Goal: Navigation & Orientation: Find specific page/section

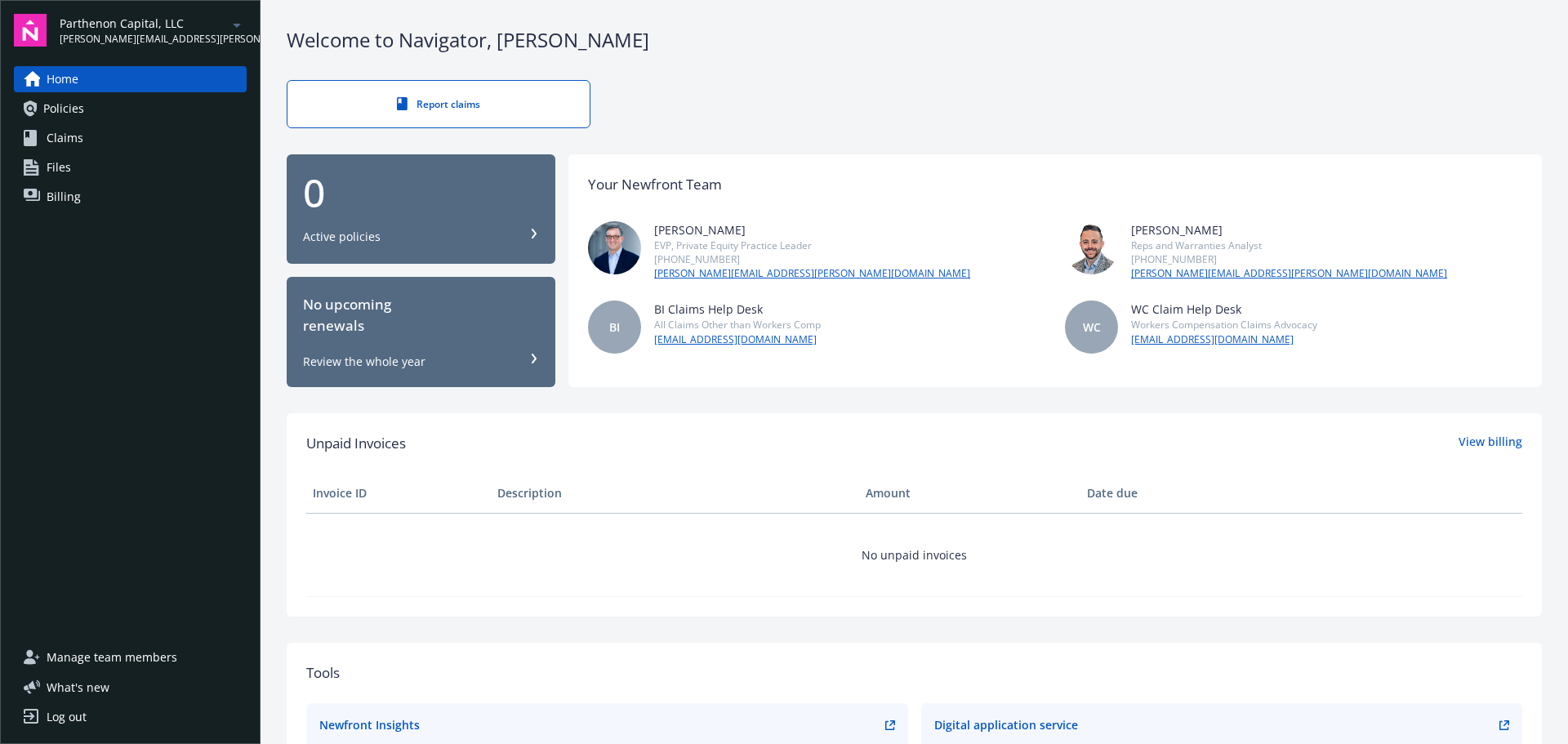
click at [232, 24] on icon "arrowDropDown" at bounding box center [236, 25] width 19 height 19
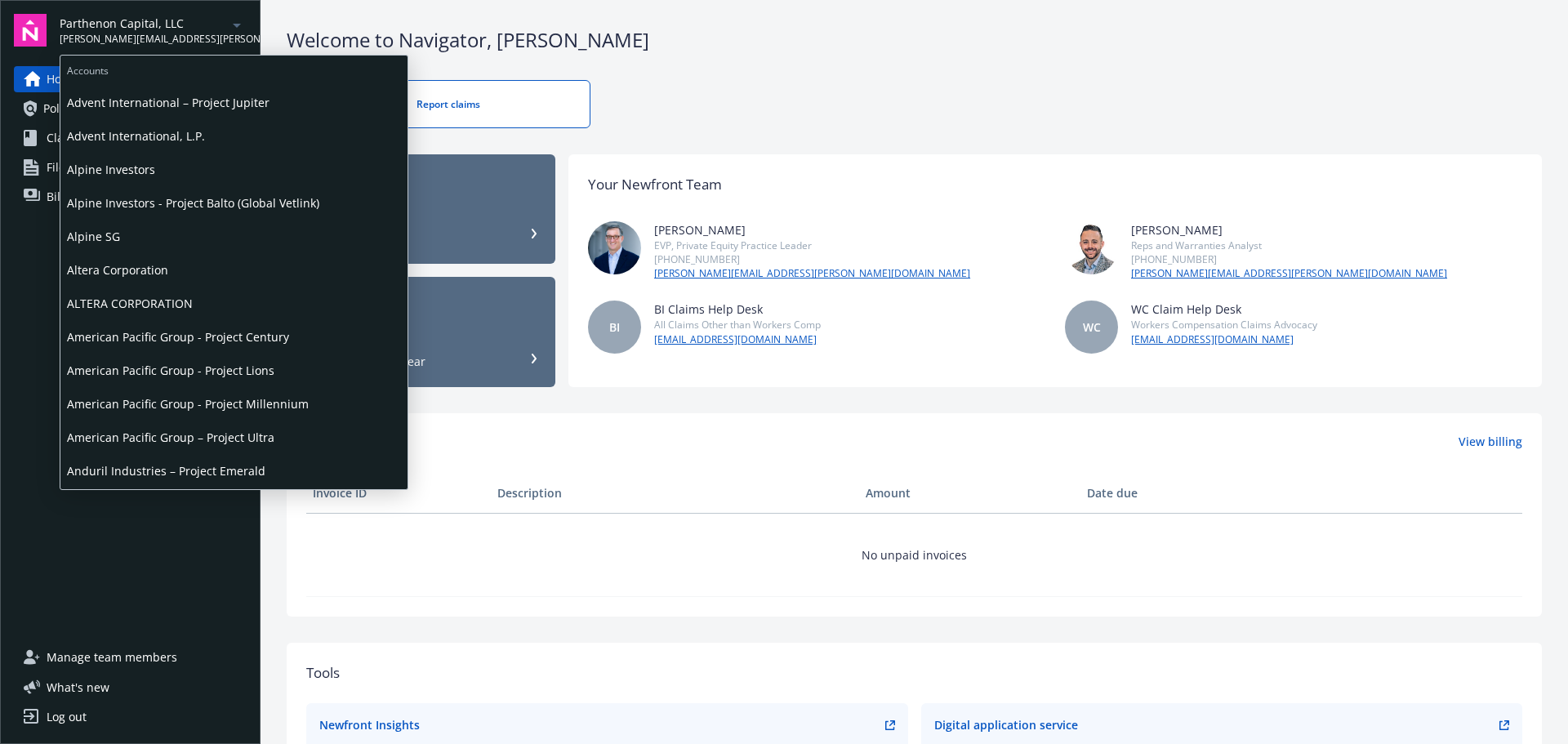
scroll to position [163, 0]
click at [165, 271] on span "Altera Corporation" at bounding box center [233, 269] width 334 height 33
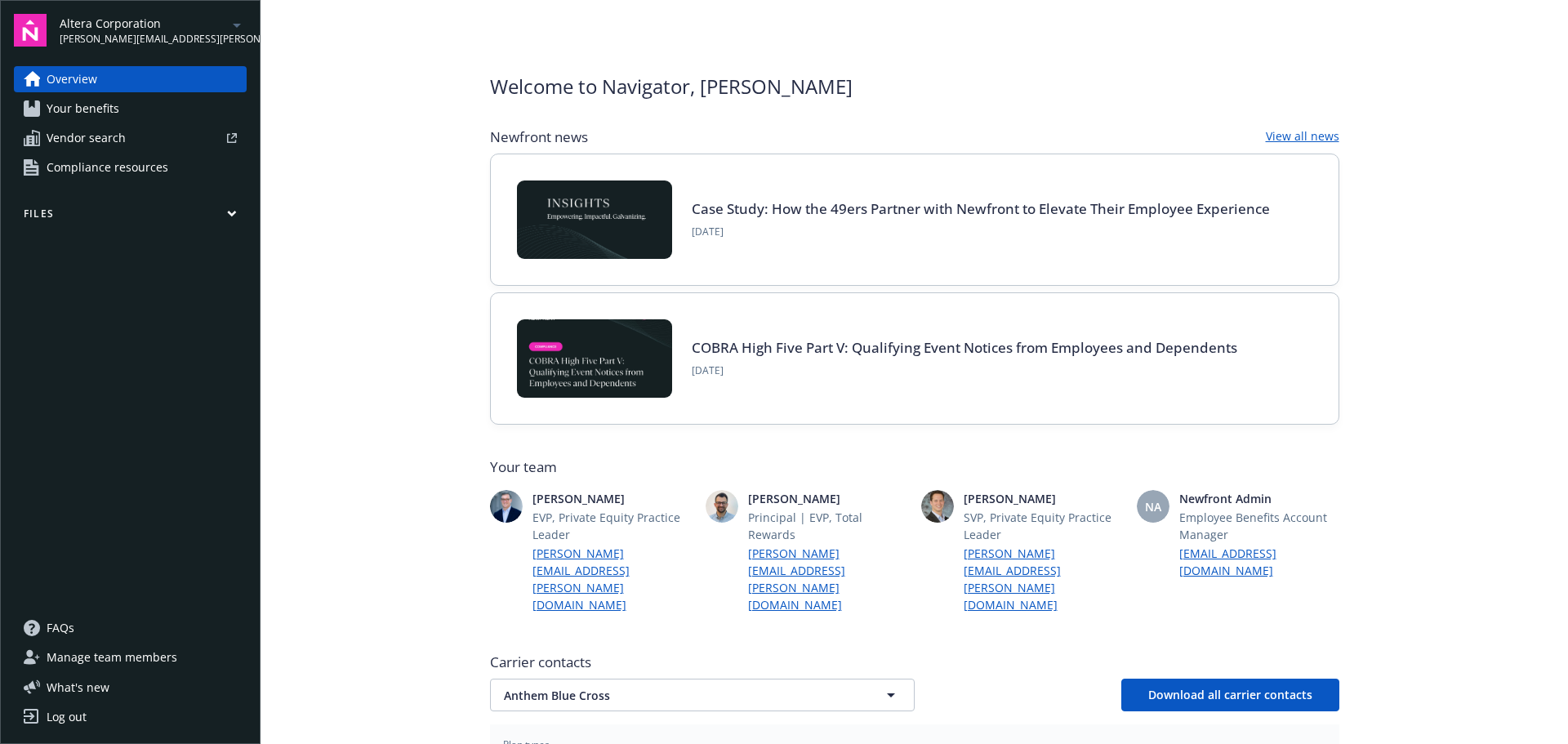
click at [233, 23] on icon "arrowDropDown" at bounding box center [237, 25] width 8 height 4
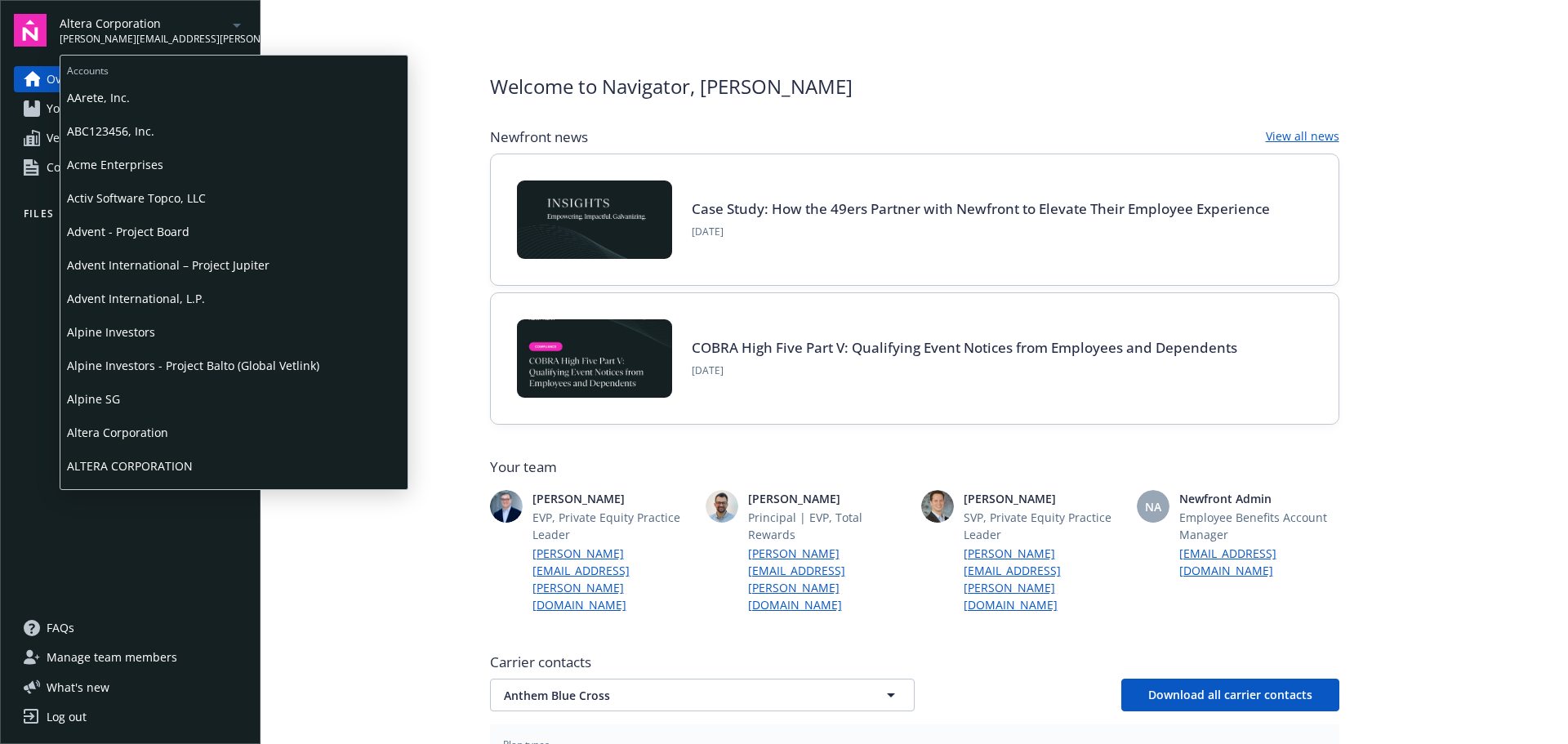
scroll to position [82, 0]
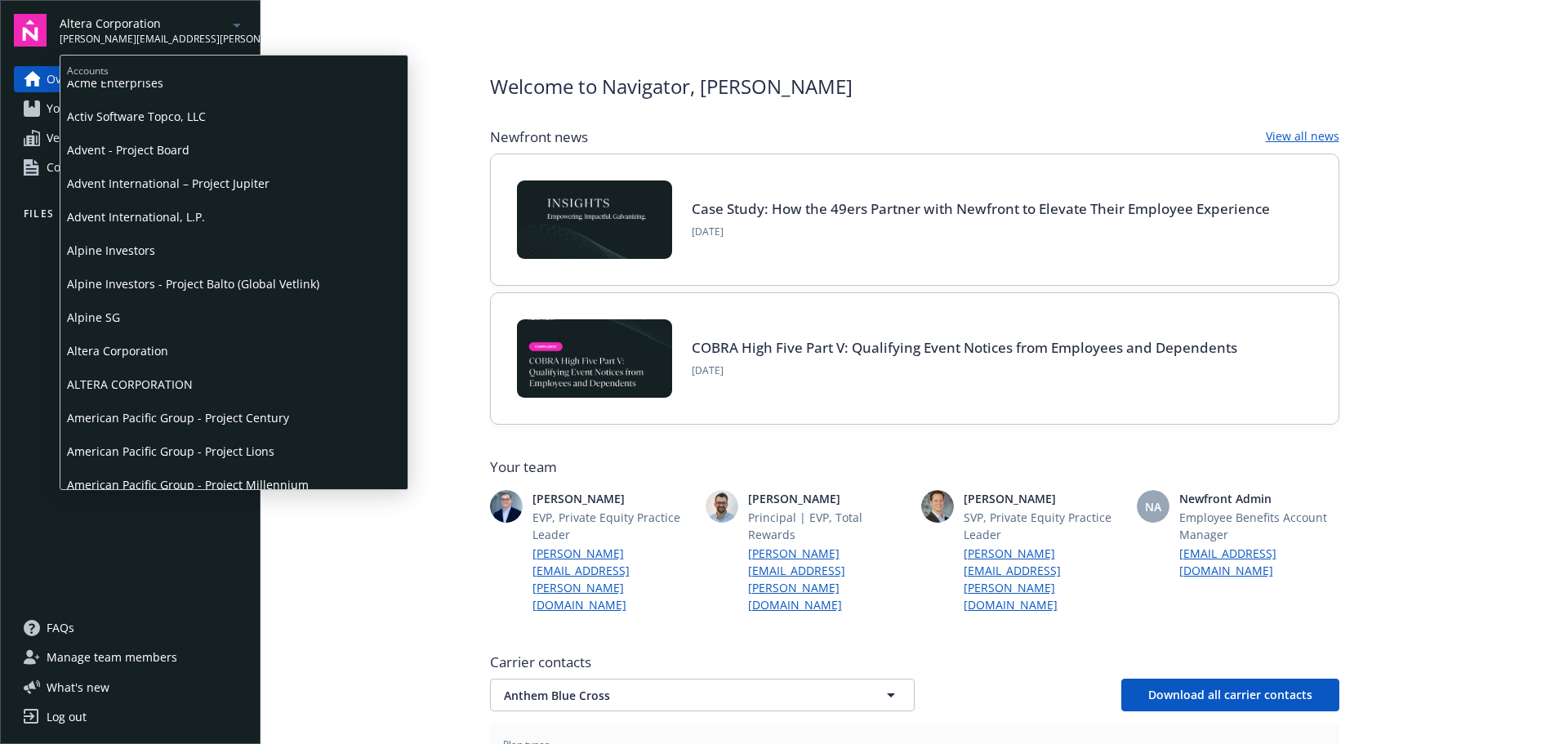
click at [185, 385] on span "ALTERA CORPORATION" at bounding box center [233, 384] width 334 height 33
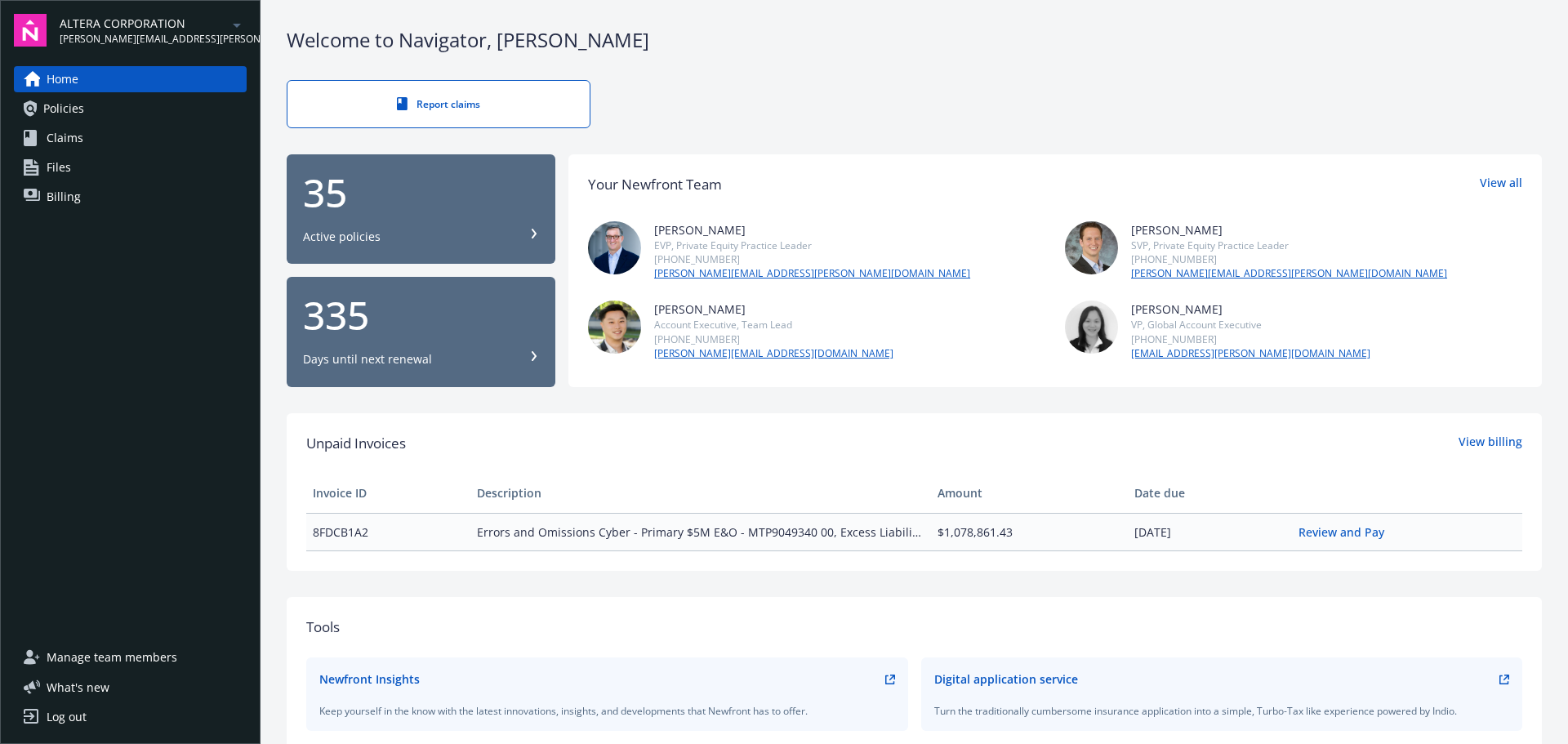
scroll to position [82, 0]
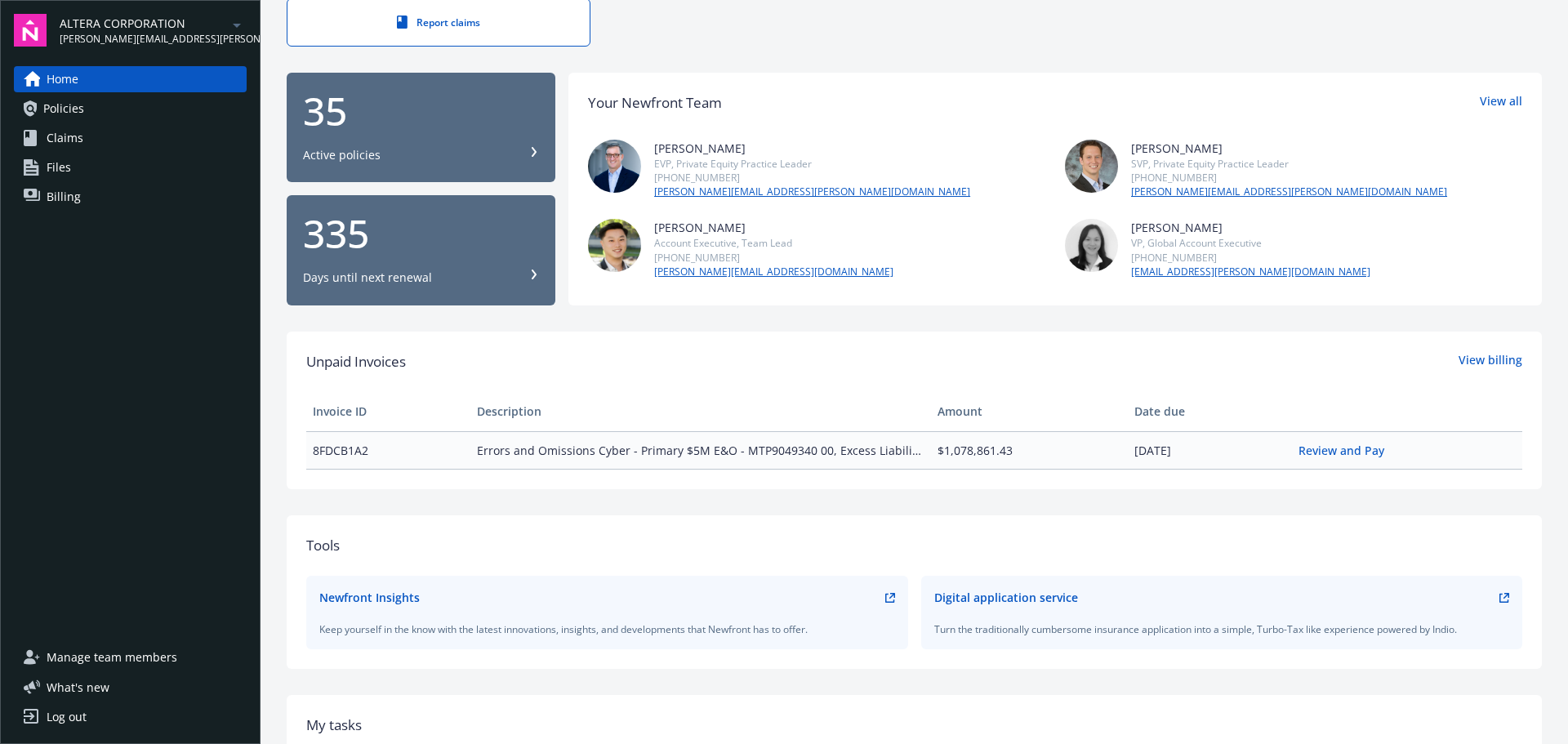
click at [73, 105] on span "Policies" at bounding box center [64, 108] width 41 height 26
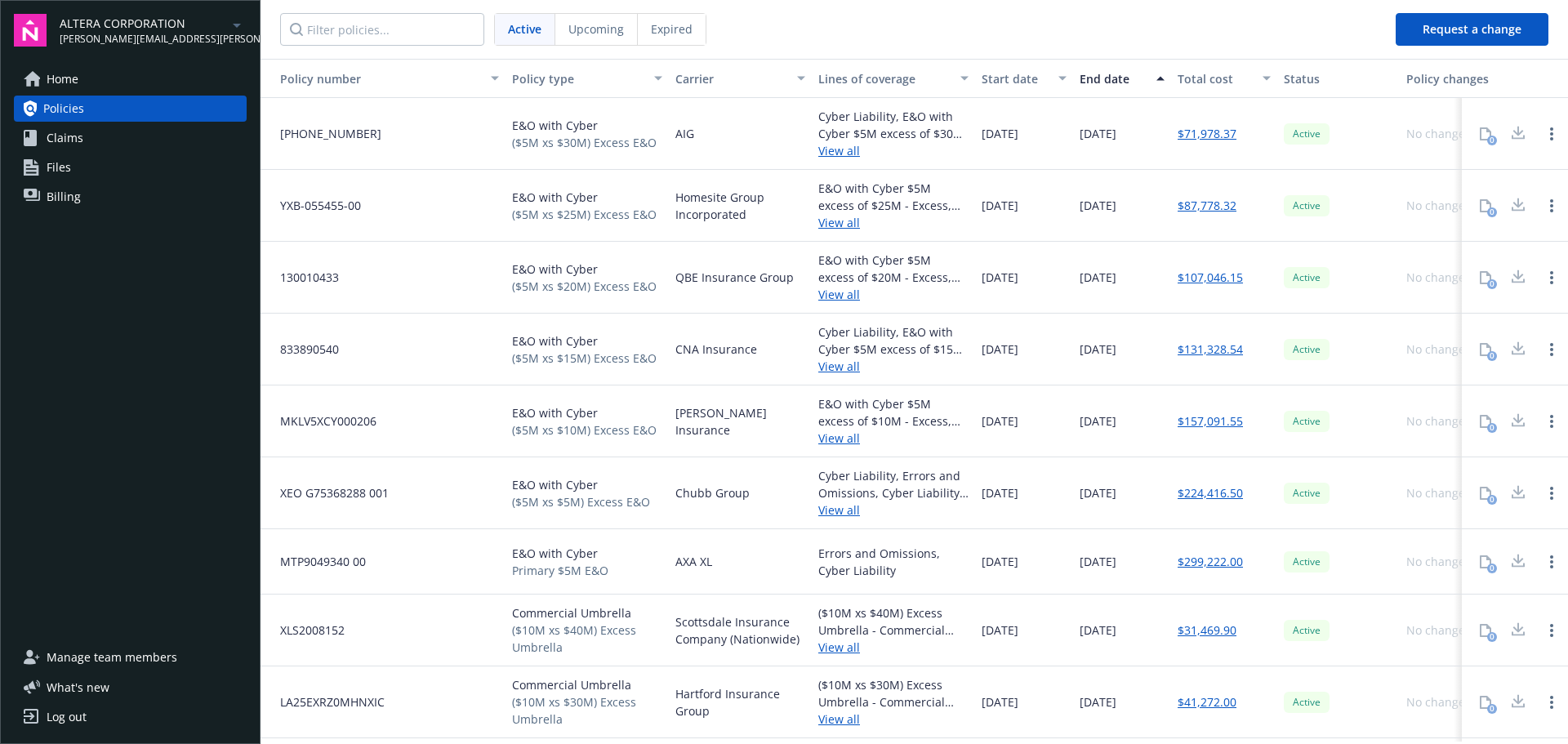
click at [241, 27] on icon "arrowDropDown" at bounding box center [236, 25] width 19 height 19
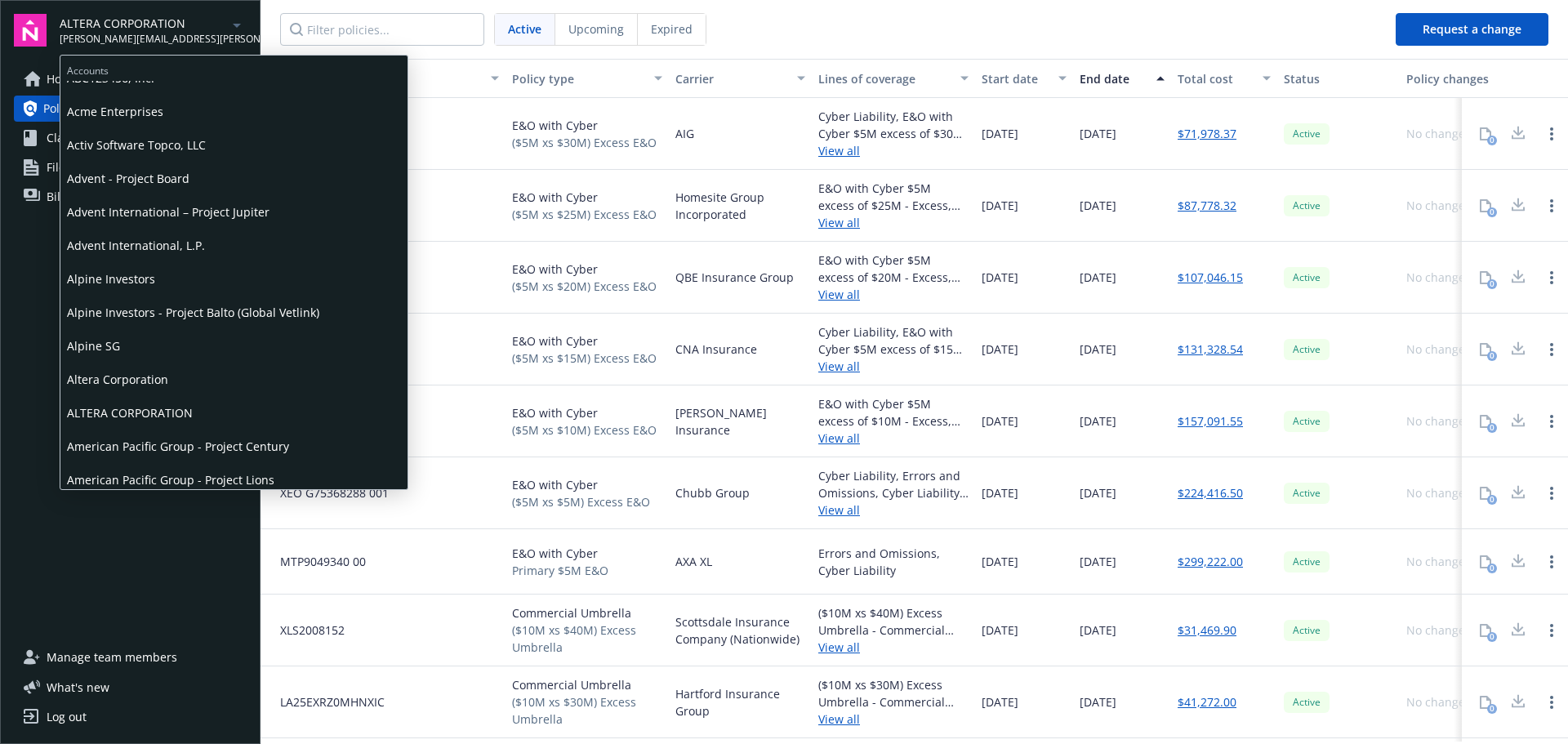
scroll to position [82, 0]
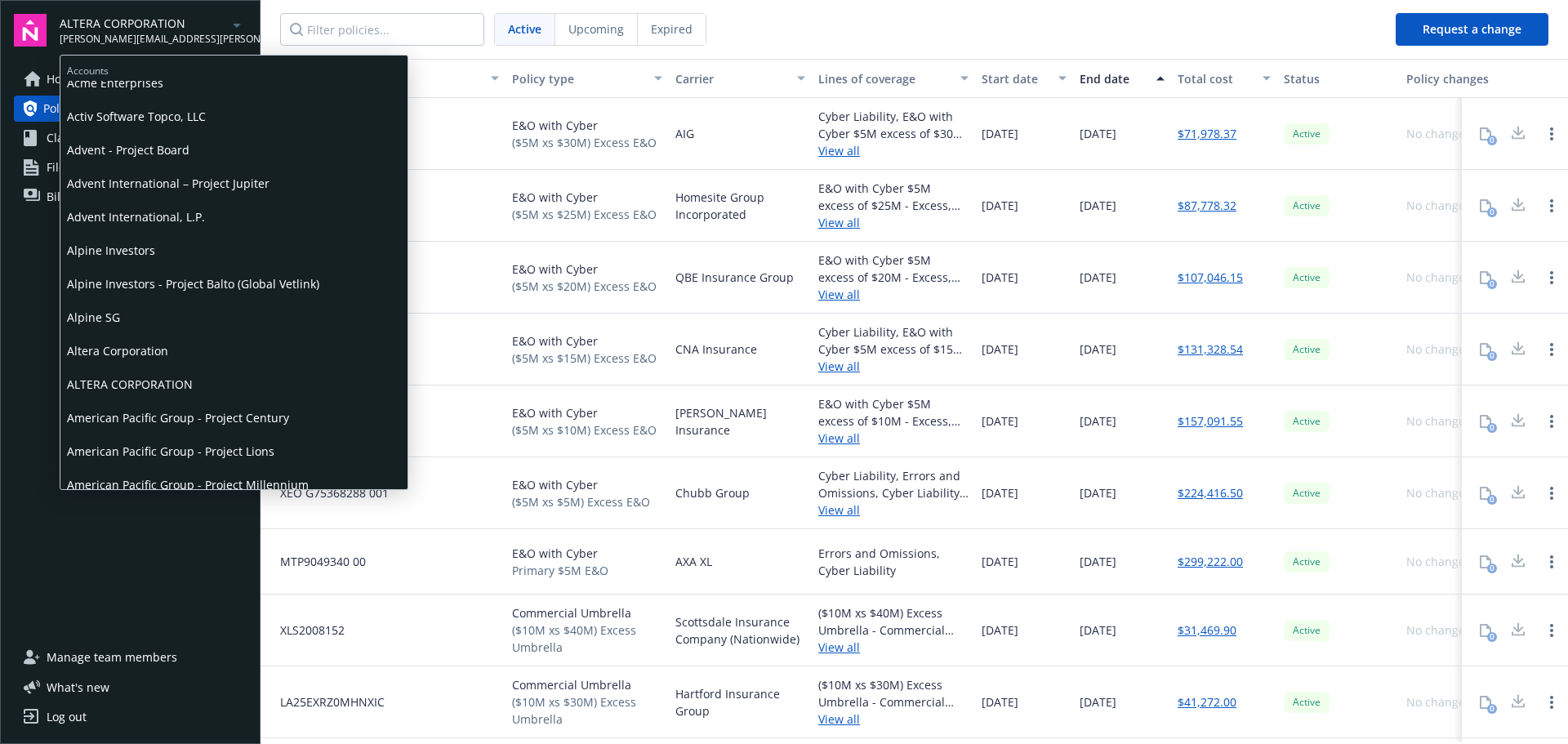
click at [178, 349] on span "Altera Corporation" at bounding box center [233, 350] width 334 height 33
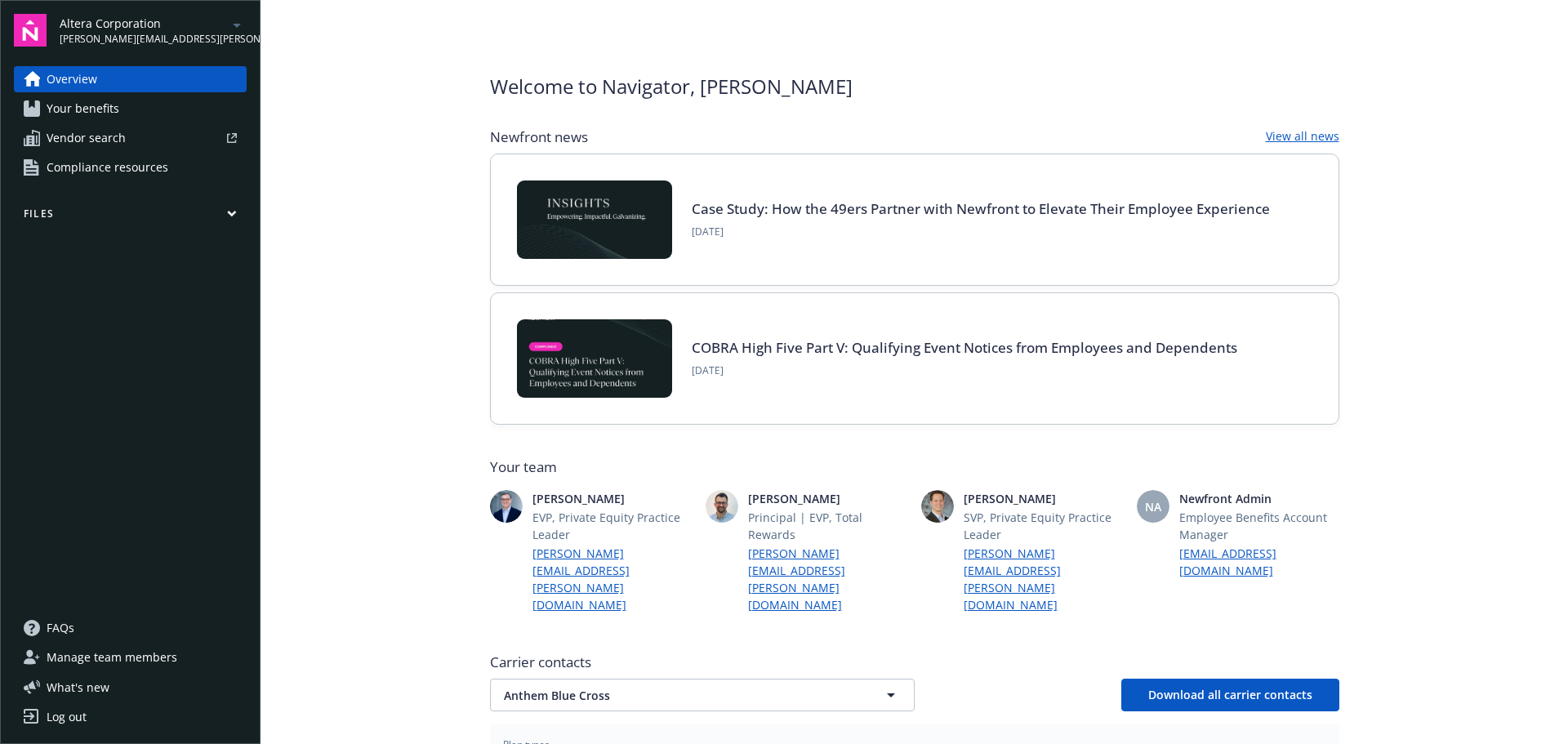
click at [124, 109] on link "Your benefits" at bounding box center [130, 108] width 232 height 26
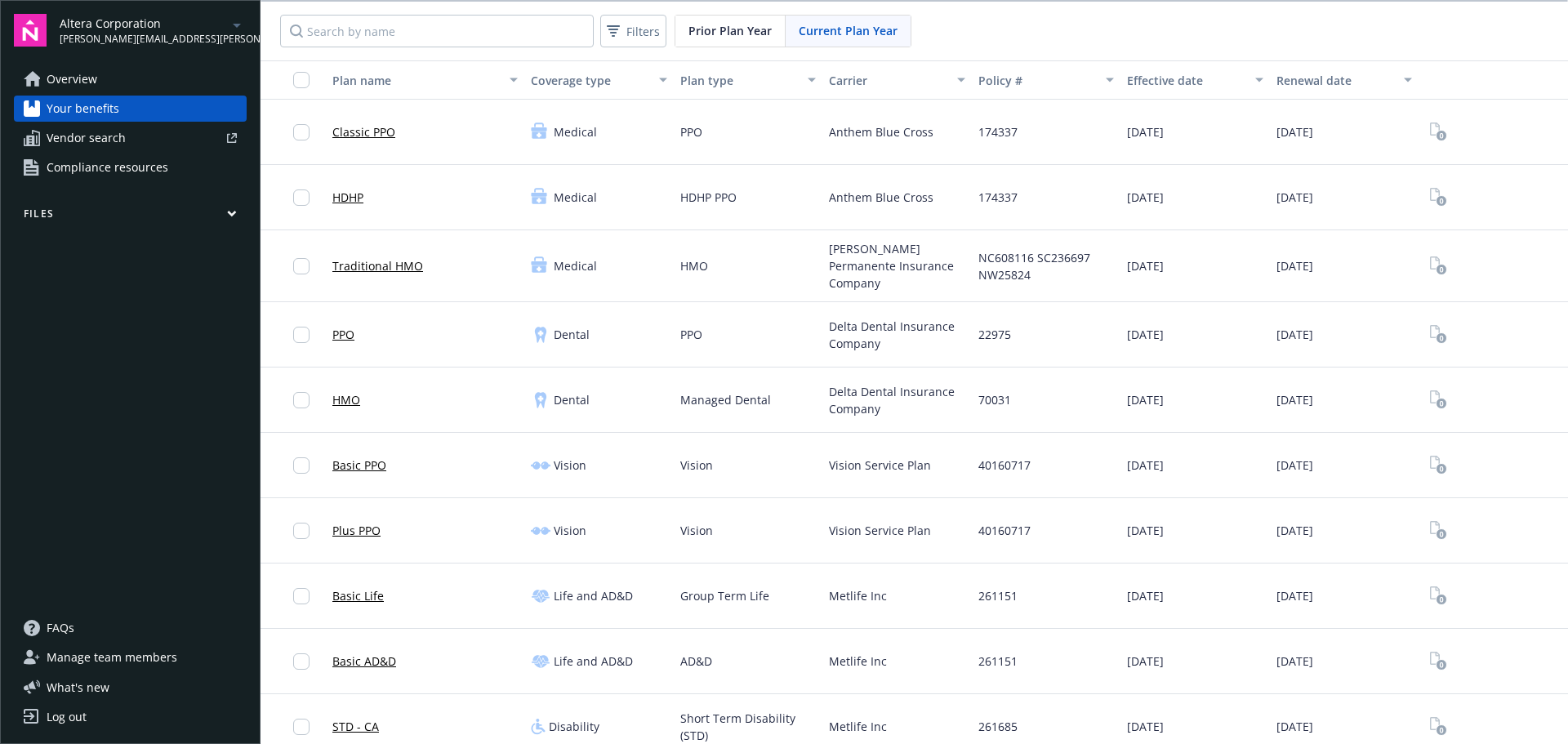
click at [89, 78] on span "Overview" at bounding box center [72, 79] width 51 height 26
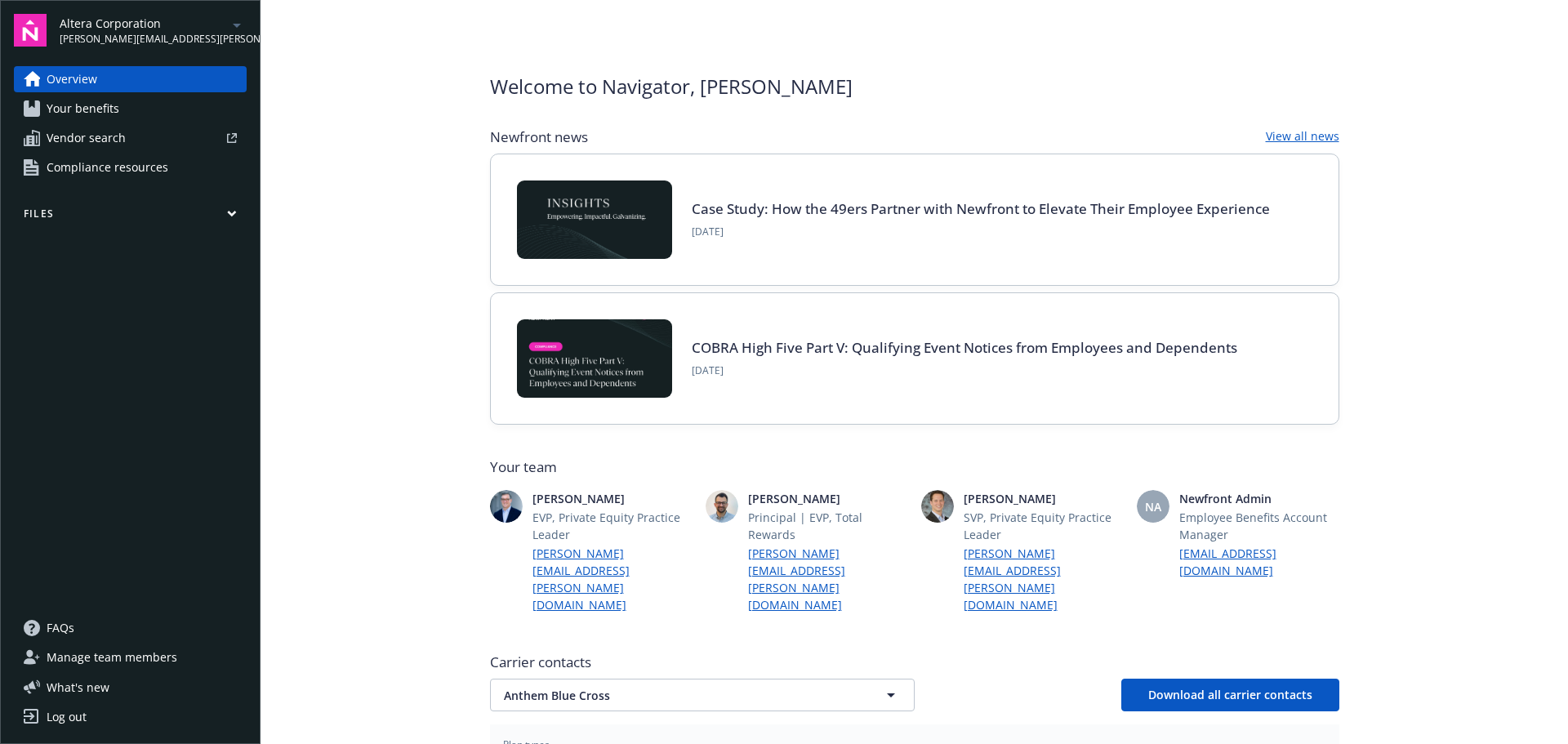
click at [31, 103] on icon at bounding box center [32, 109] width 17 height 17
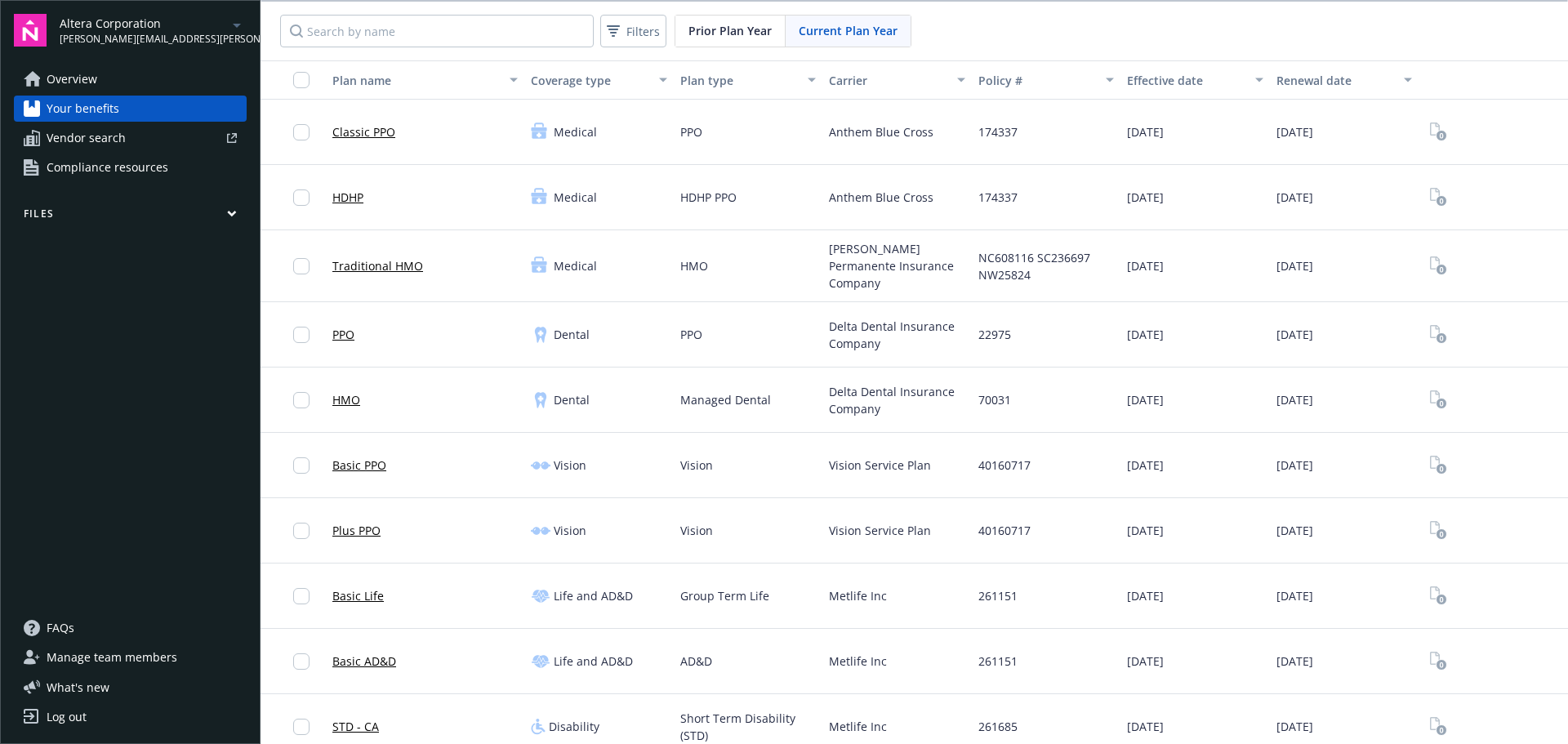
click at [231, 211] on icon "button" at bounding box center [232, 213] width 10 height 8
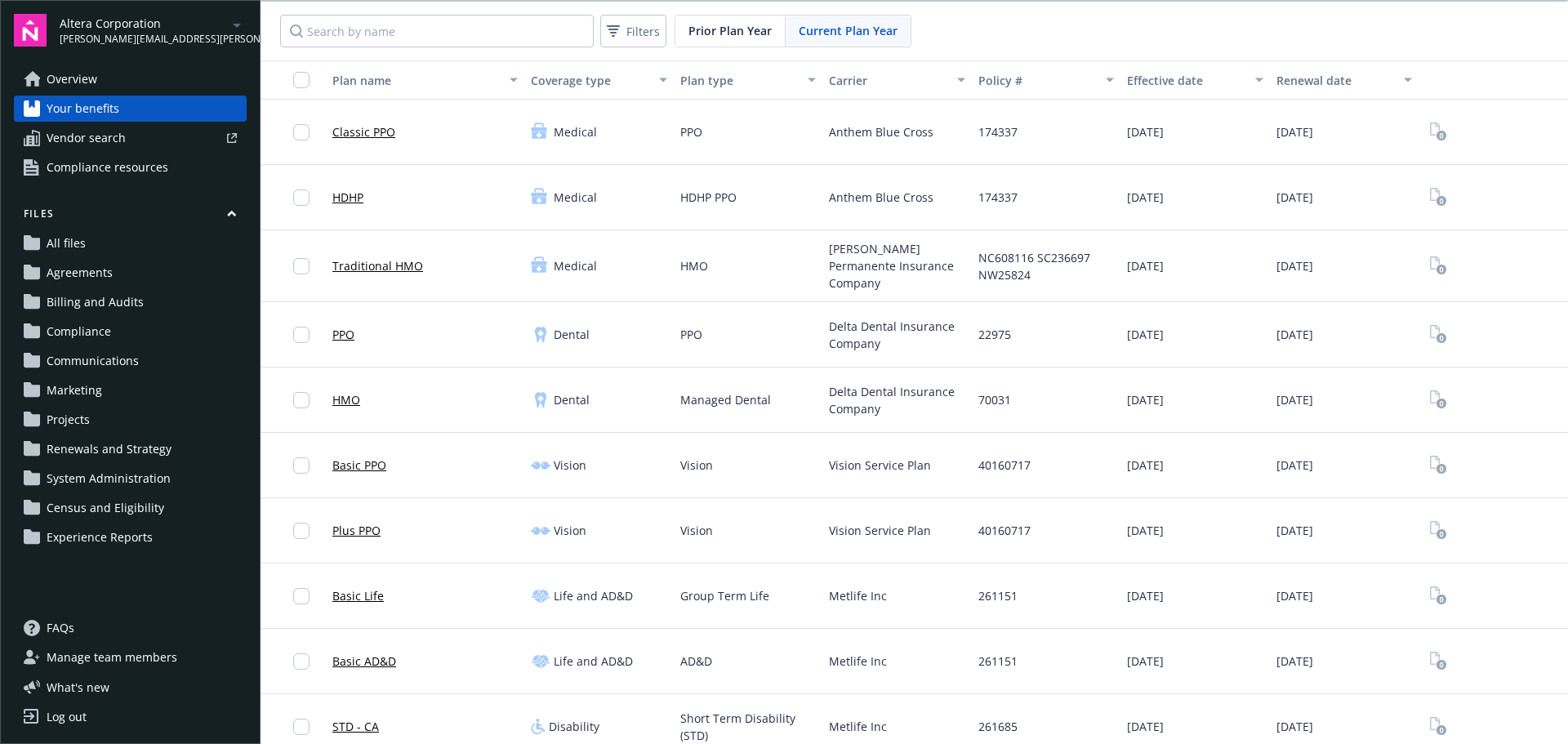
click at [86, 329] on span "Compliance" at bounding box center [79, 331] width 64 height 26
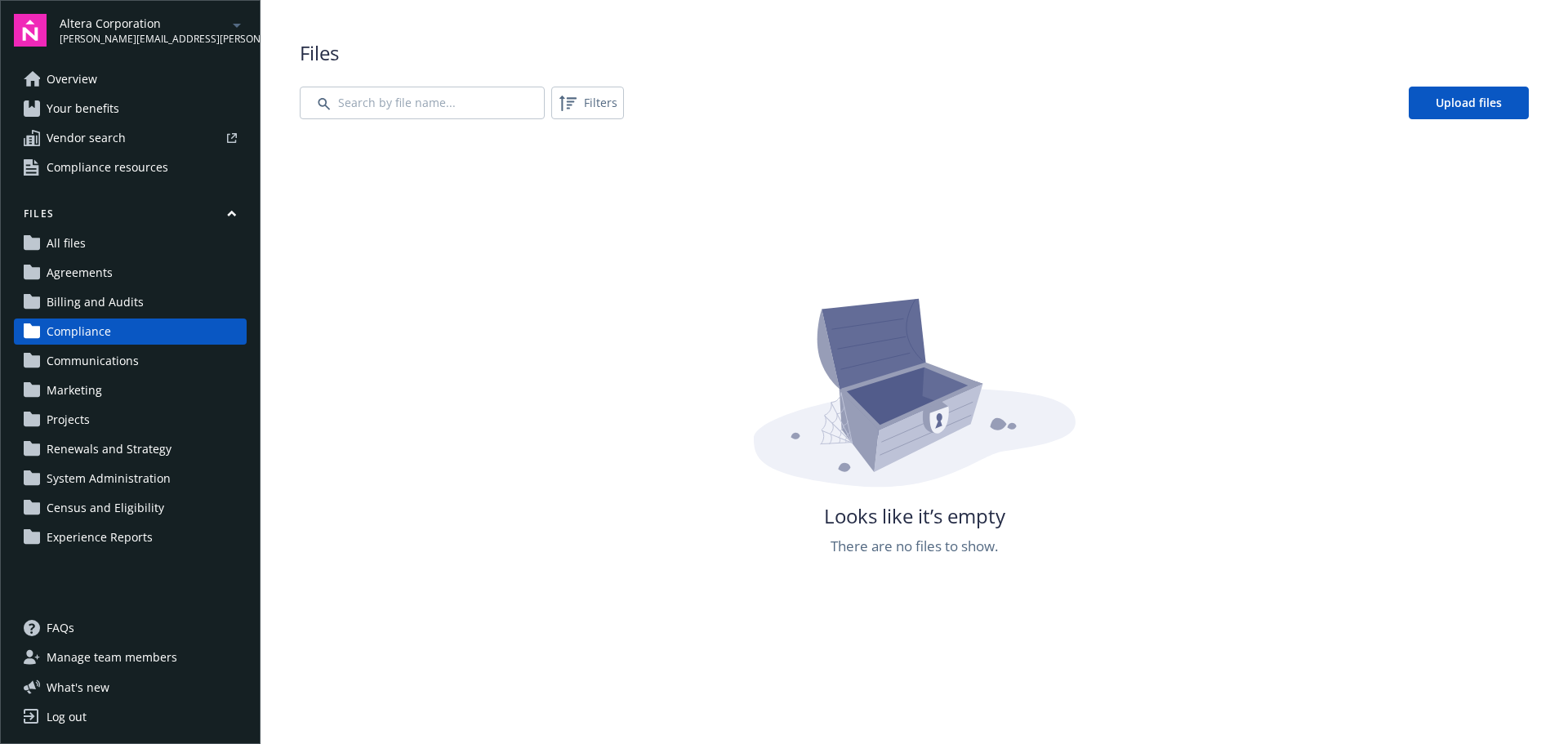
click at [98, 264] on span "Agreements" at bounding box center [79, 273] width 66 height 26
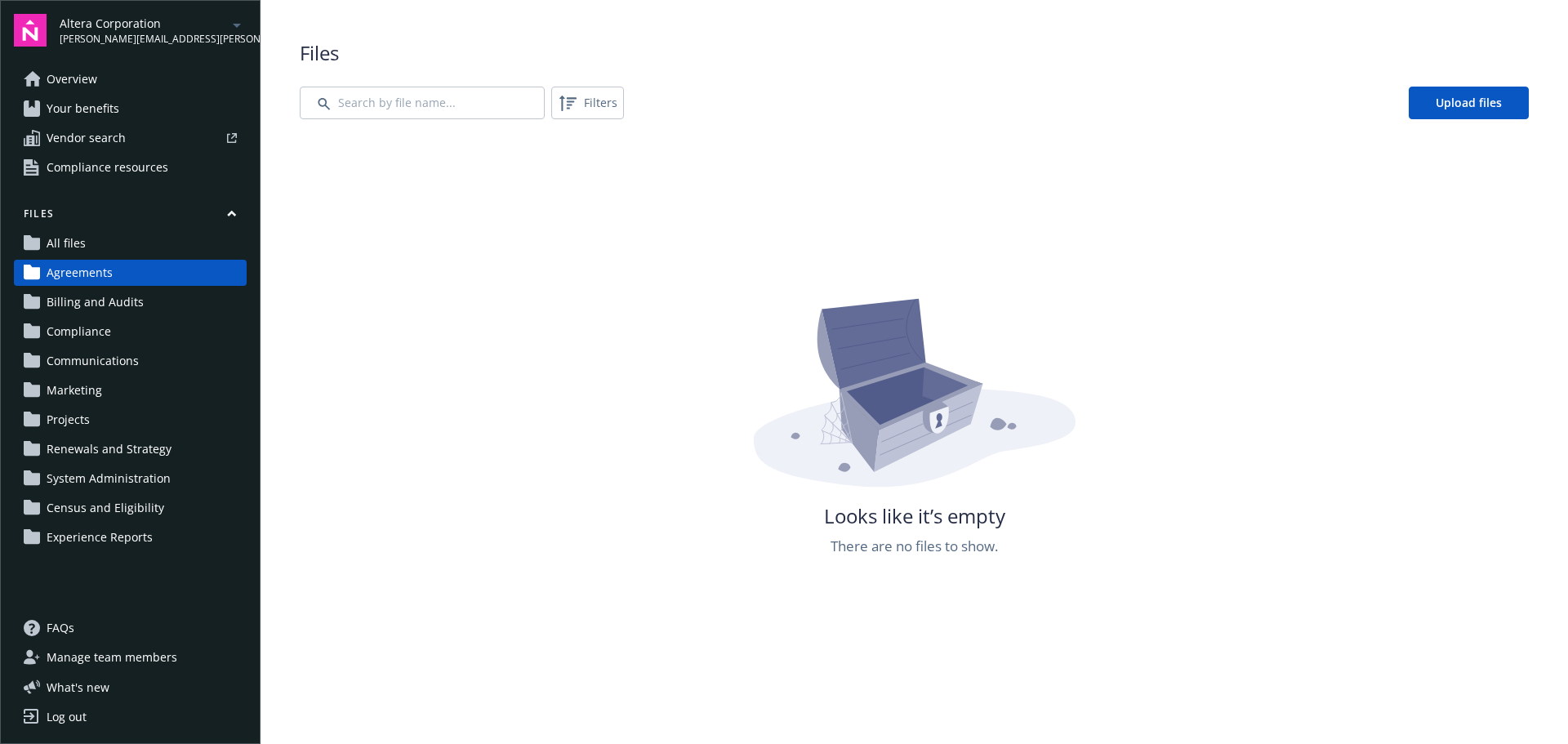
click at [87, 242] on link "All files" at bounding box center [130, 242] width 232 height 26
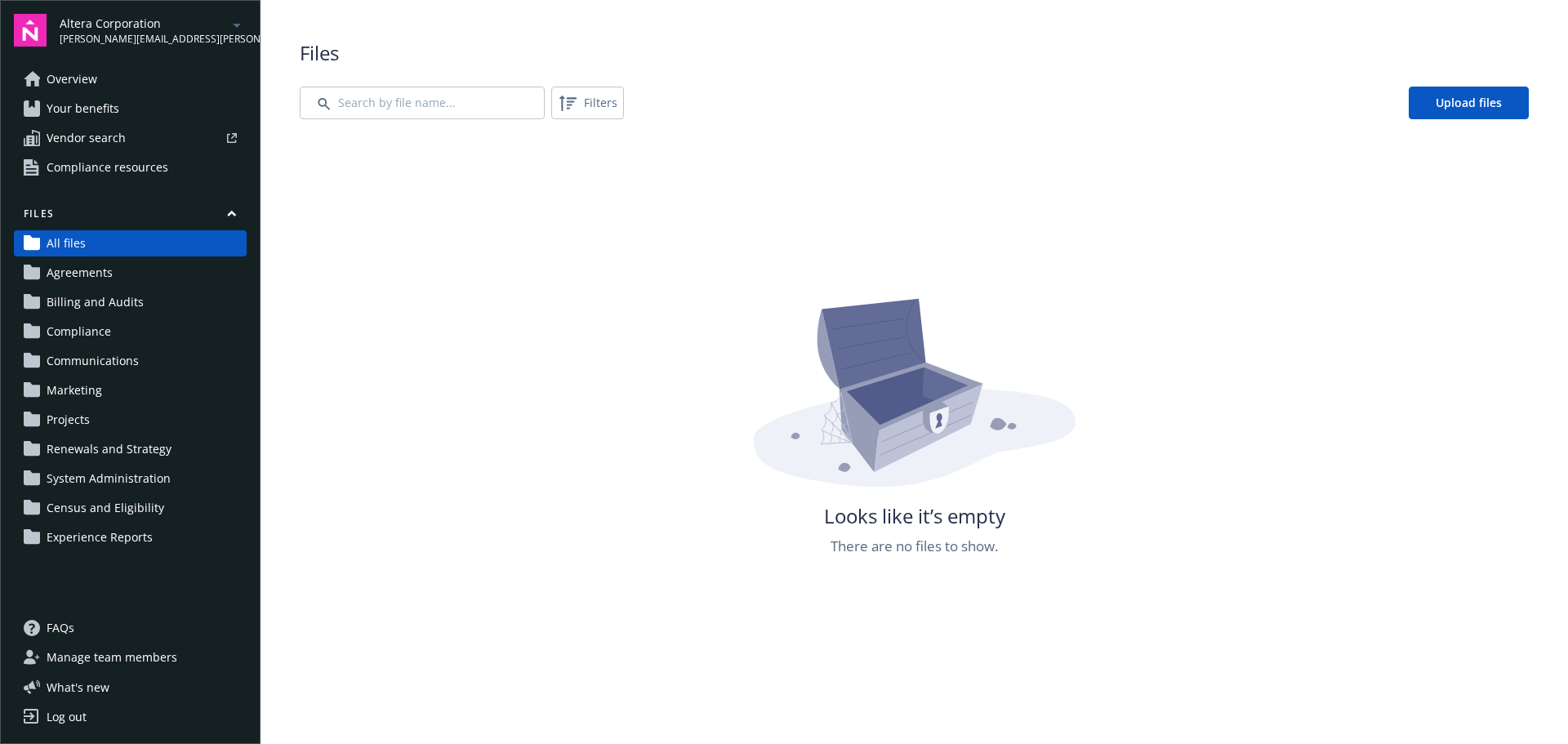
click at [240, 23] on icon "arrowDropDown" at bounding box center [237, 25] width 8 height 4
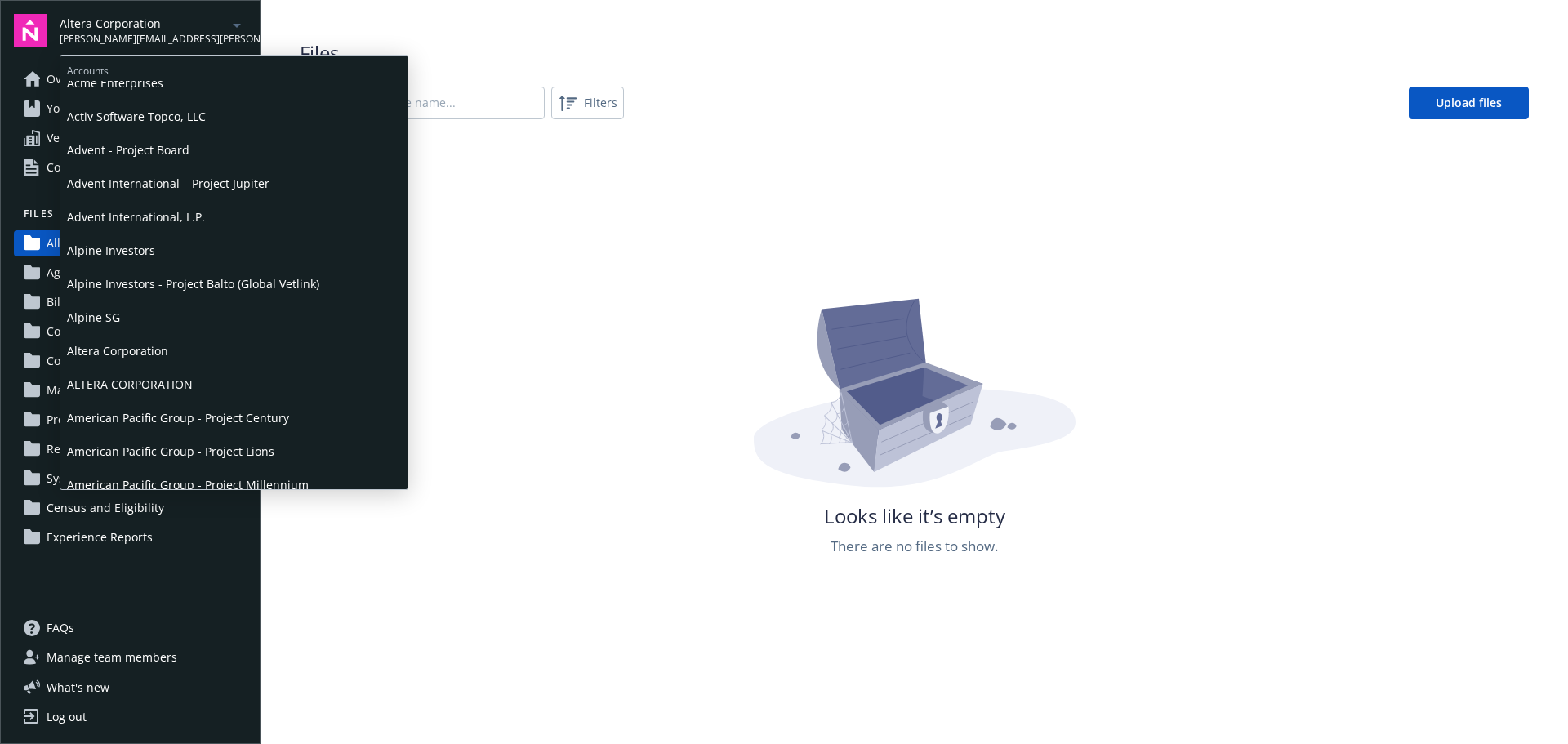
scroll to position [163, 0]
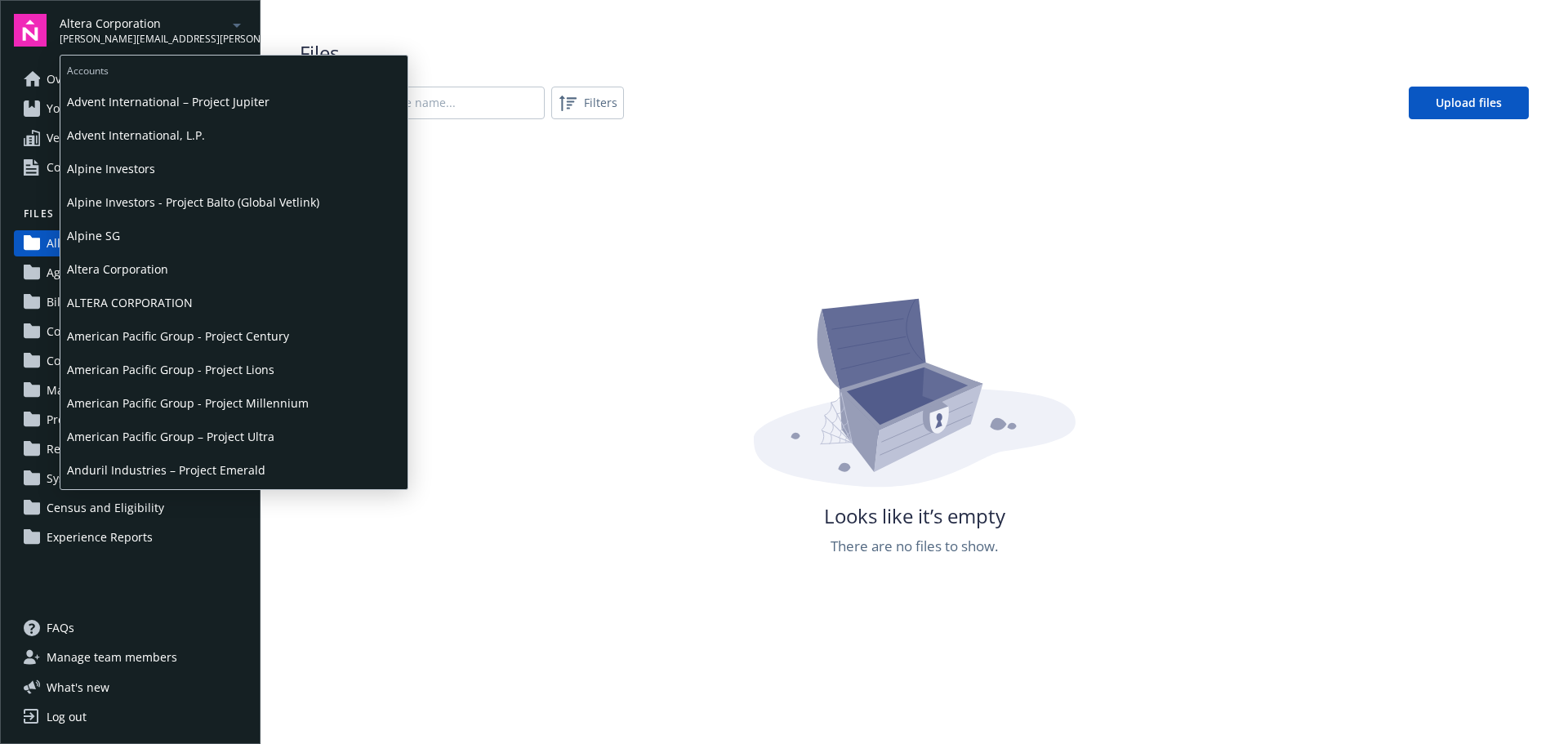
click at [180, 301] on span "ALTERA CORPORATION" at bounding box center [233, 303] width 334 height 33
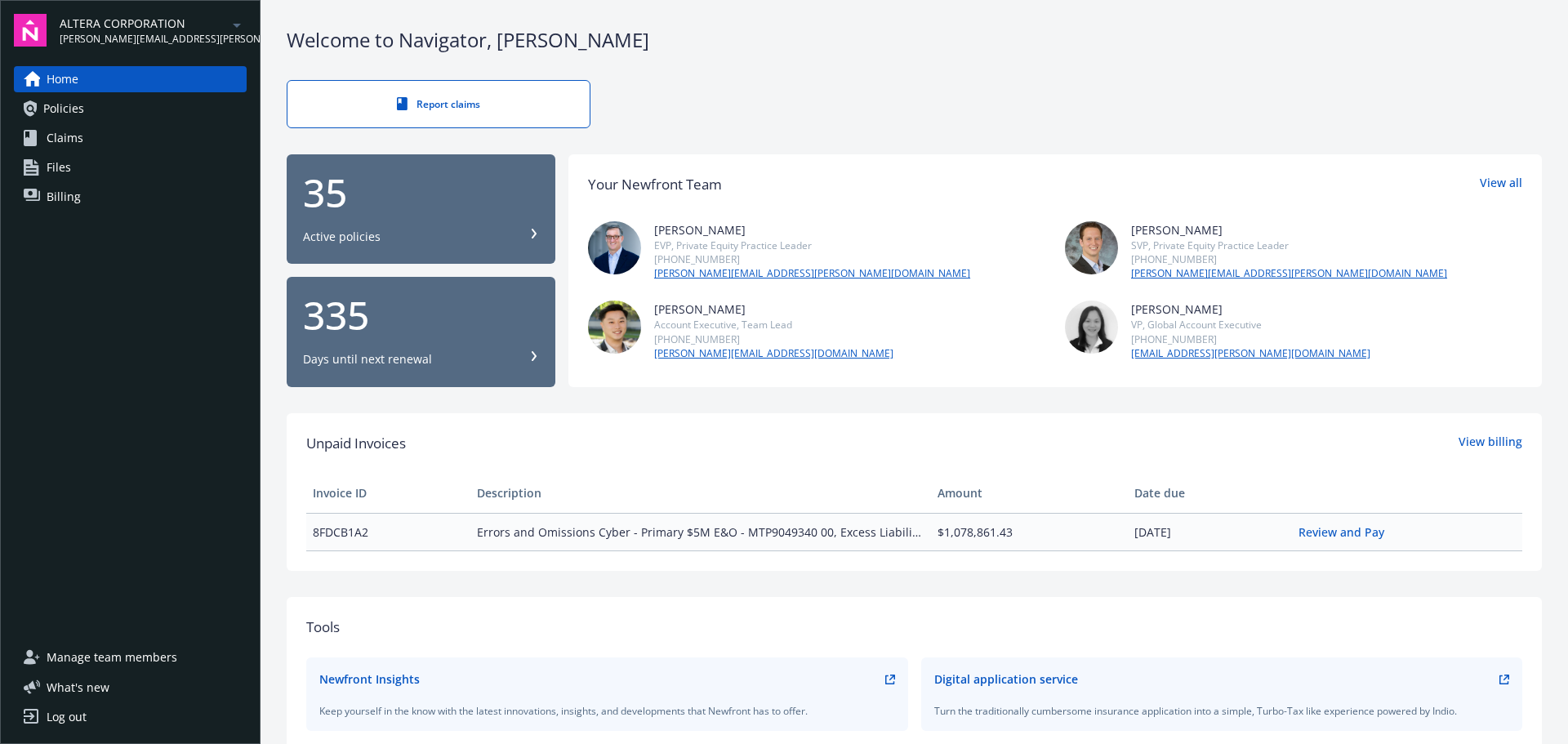
click at [85, 110] on link "Policies" at bounding box center [130, 108] width 232 height 26
